Goal: Connect with others: Connect with other users

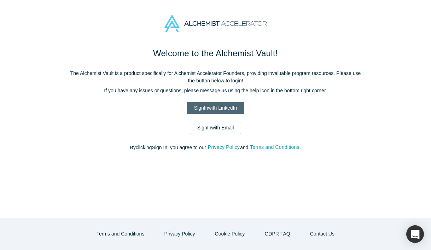
click at [197, 110] on link "Sign In with LinkedIn" at bounding box center [216, 108] width 58 height 12
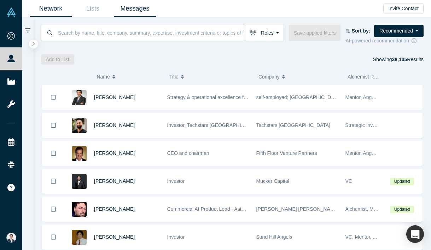
click at [128, 10] on link "Messages" at bounding box center [135, 8] width 42 height 17
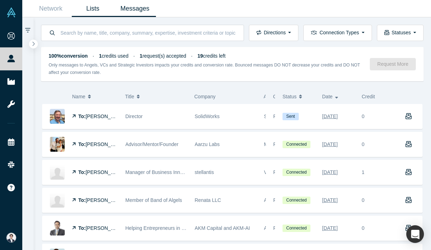
click at [83, 4] on link "Lists" at bounding box center [93, 8] width 42 height 17
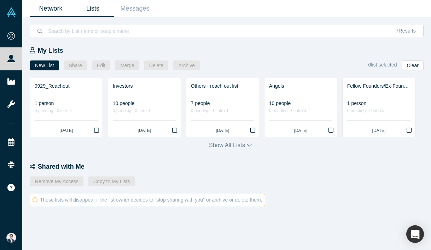
click at [62, 7] on link "Network" at bounding box center [51, 8] width 42 height 17
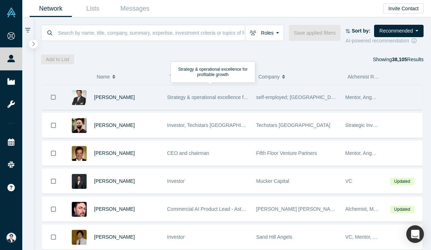
click at [187, 98] on span "Strategy & operational excellence for profitable growth" at bounding box center [226, 97] width 119 height 6
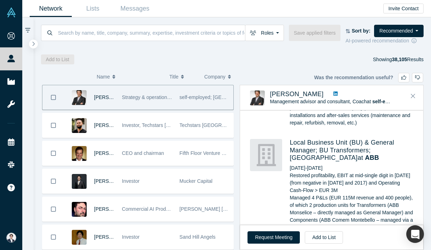
scroll to position [380, 0]
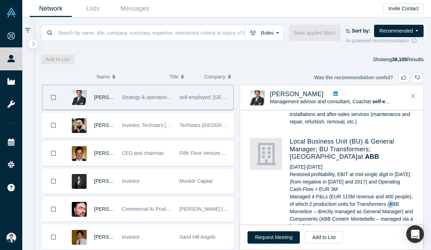
drag, startPoint x: 392, startPoint y: 189, endPoint x: 388, endPoint y: 192, distance: 4.5
click at [388, 192] on p "Restored profitability, EBIT at mid-single digit in 2019 (from negative in 2016…" at bounding box center [351, 200] width 124 height 59
drag, startPoint x: 377, startPoint y: 205, endPoint x: 321, endPoint y: 206, distance: 56.2
click at [321, 206] on p "Restored profitability, EBIT at mid-single digit in 2019 (from negative in 2016…" at bounding box center [351, 200] width 124 height 59
copy p "ABB Comem Montebello"
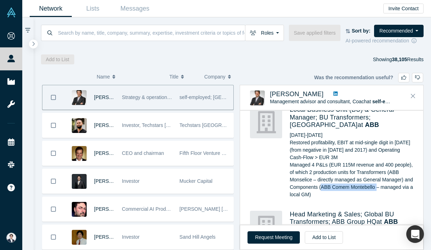
scroll to position [418, 0]
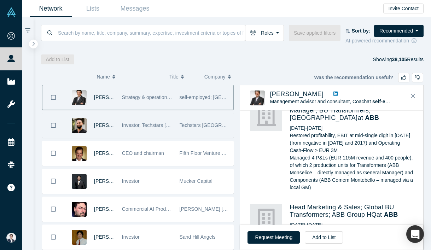
click at [158, 118] on div "Investor, Techstars Silicon Valley" at bounding box center [147, 125] width 50 height 24
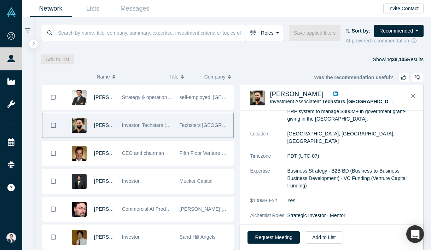
scroll to position [99, 0]
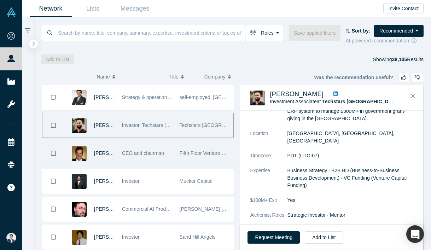
click at [124, 144] on div "CEO and chairman" at bounding box center [147, 153] width 50 height 24
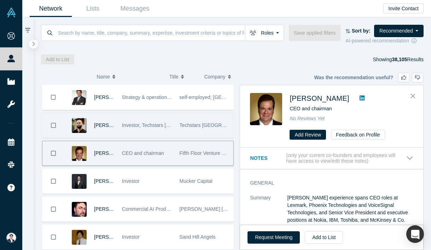
click at [140, 124] on span "Investor, Techstars Silicon Valley" at bounding box center [169, 125] width 94 height 6
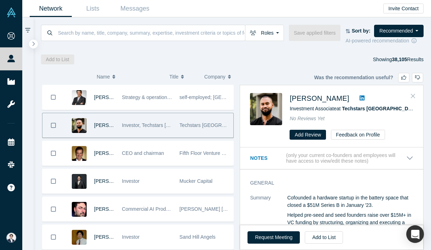
click at [409, 95] on button "Close" at bounding box center [413, 95] width 11 height 11
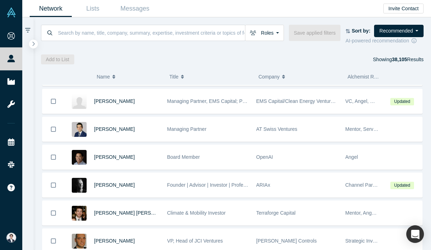
scroll to position [1244, 0]
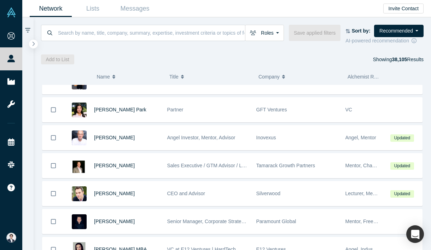
scroll to position [0, 0]
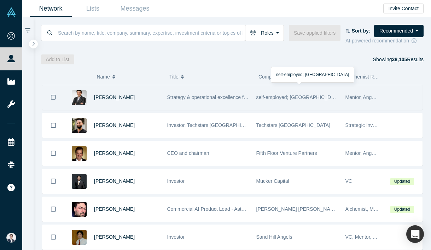
click at [263, 107] on div "self-employed; Switzerland" at bounding box center [297, 97] width 82 height 24
